Goal: Task Accomplishment & Management: Complete application form

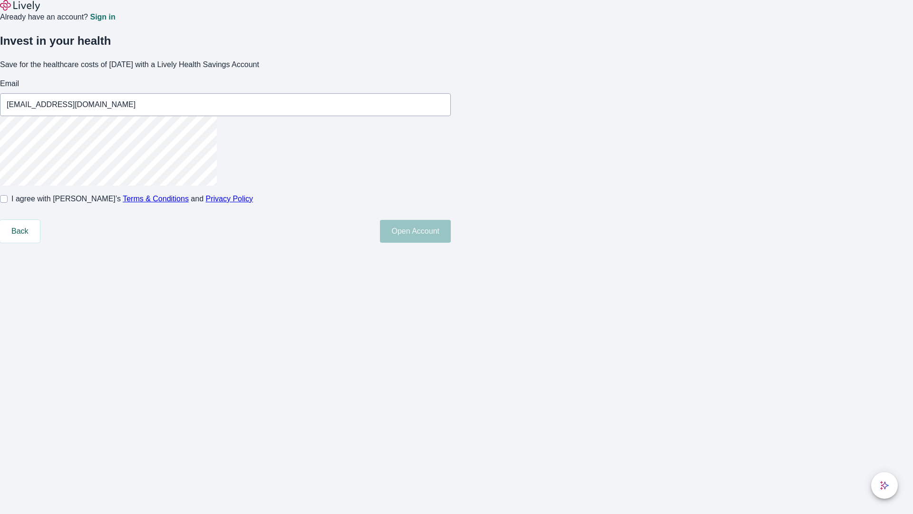
click at [8, 203] on input "I agree with Lively’s Terms & Conditions and Privacy Policy" at bounding box center [4, 199] width 8 height 8
checkbox input "true"
click at [451, 243] on button "Open Account" at bounding box center [415, 231] width 71 height 23
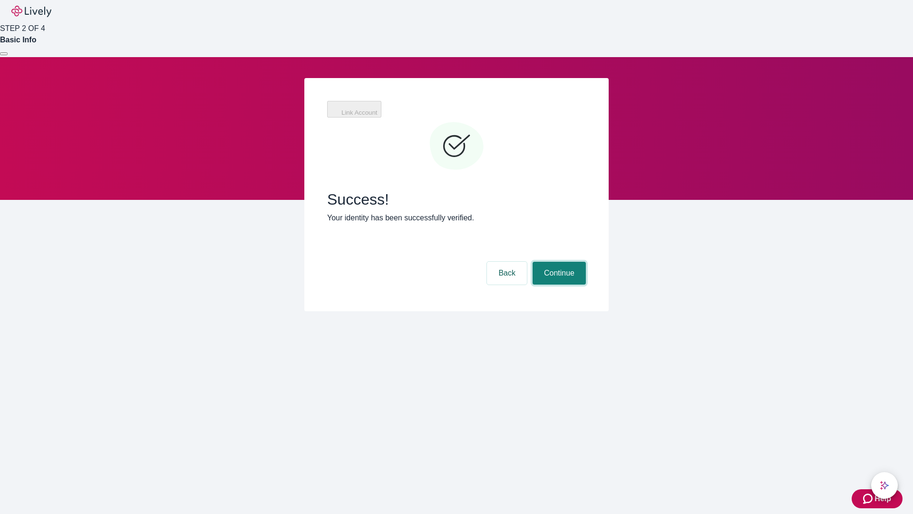
click at [558, 262] on button "Continue" at bounding box center [559, 273] width 53 height 23
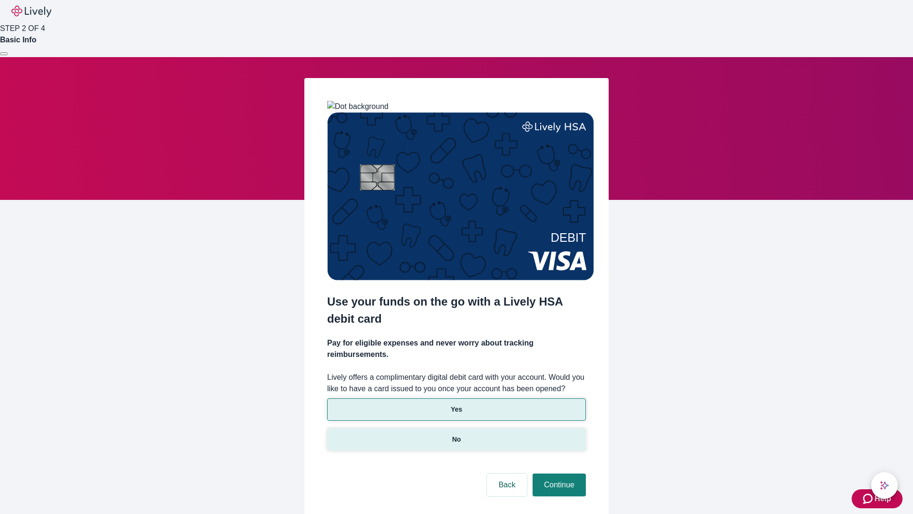
click at [456, 434] on p "No" at bounding box center [456, 439] width 9 height 10
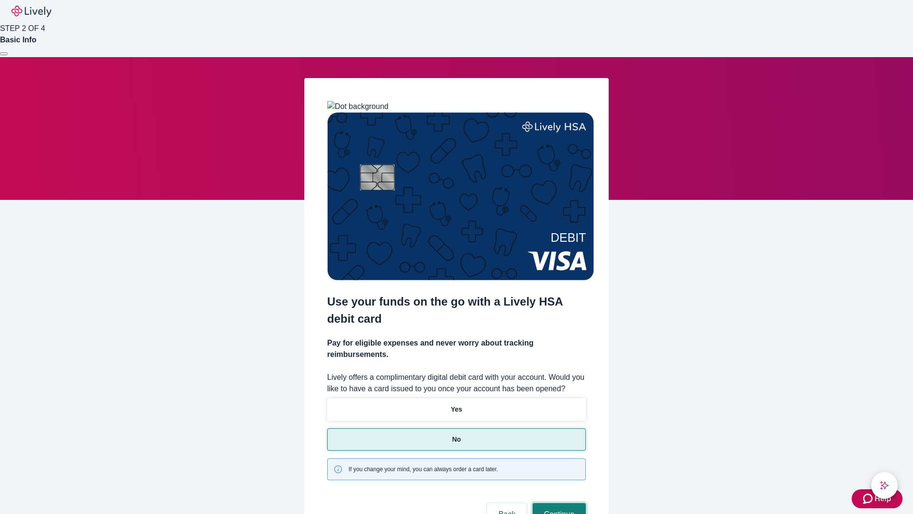
click at [558, 503] on button "Continue" at bounding box center [559, 514] width 53 height 23
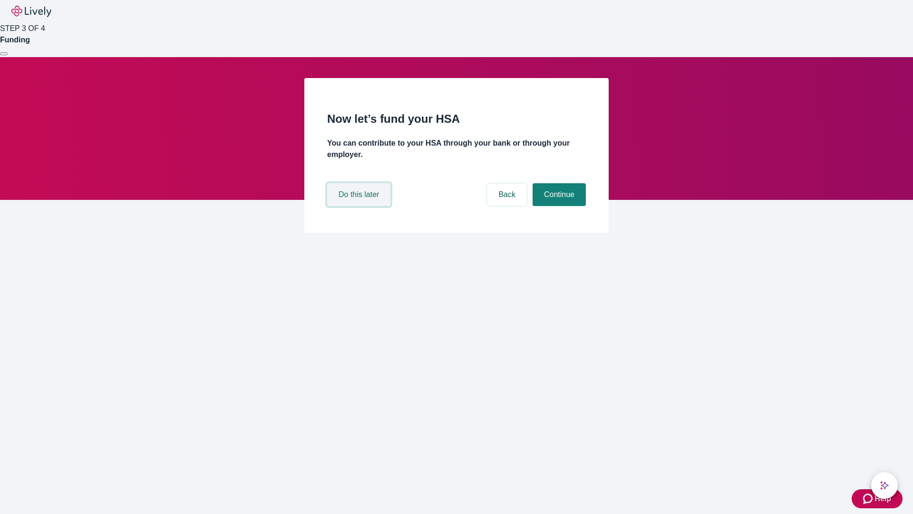
click at [360, 206] on button "Do this later" at bounding box center [358, 194] width 63 height 23
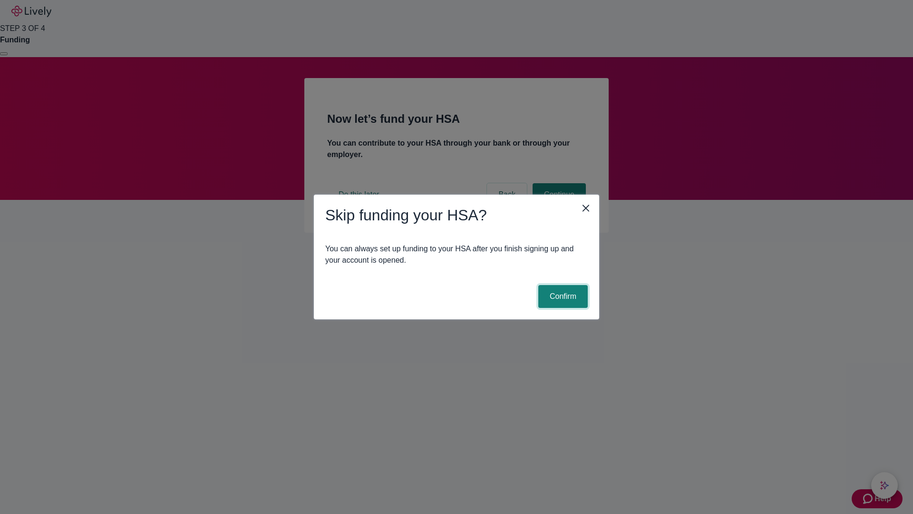
click at [562, 296] on button "Confirm" at bounding box center [563, 296] width 49 height 23
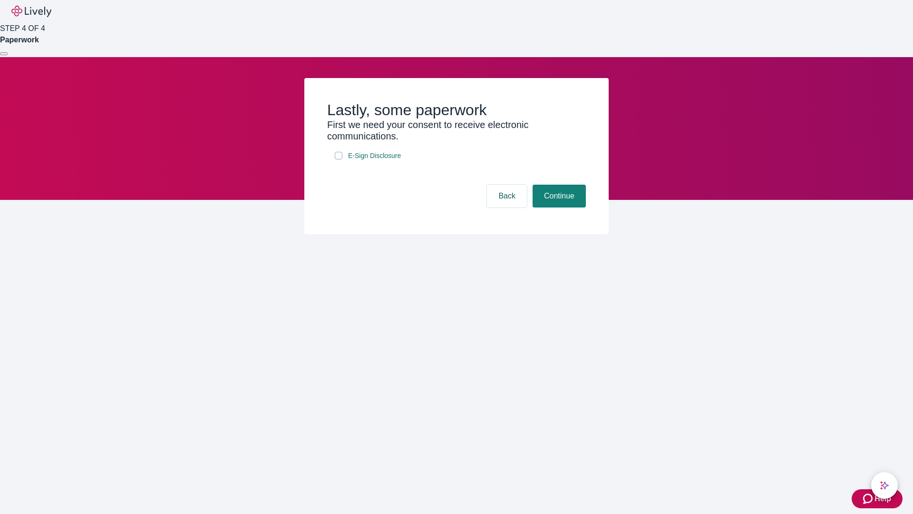
click at [339, 159] on input "E-Sign Disclosure" at bounding box center [339, 156] width 8 height 8
checkbox input "true"
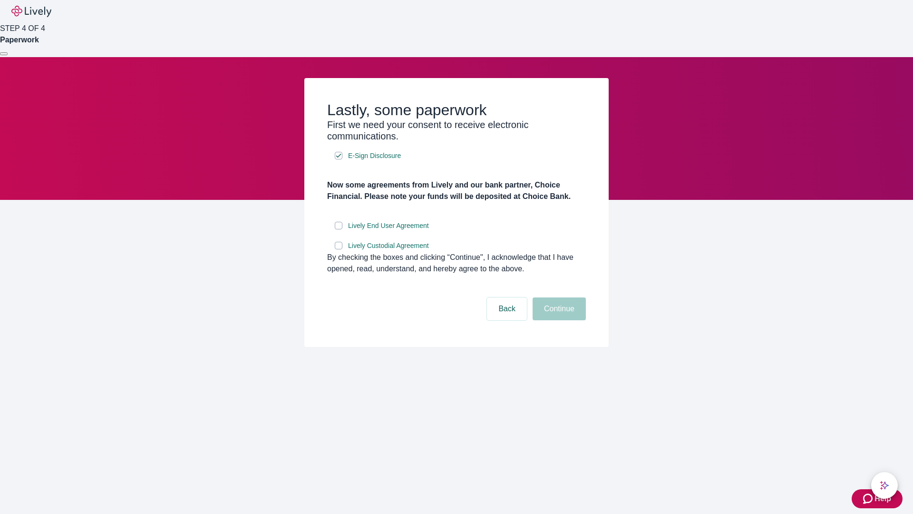
click at [339, 229] on input "Lively End User Agreement" at bounding box center [339, 226] width 8 height 8
checkbox input "true"
click at [339, 249] on input "Lively Custodial Agreement" at bounding box center [339, 246] width 8 height 8
checkbox input "true"
click at [558, 320] on button "Continue" at bounding box center [559, 308] width 53 height 23
